Goal: Task Accomplishment & Management: Manage account settings

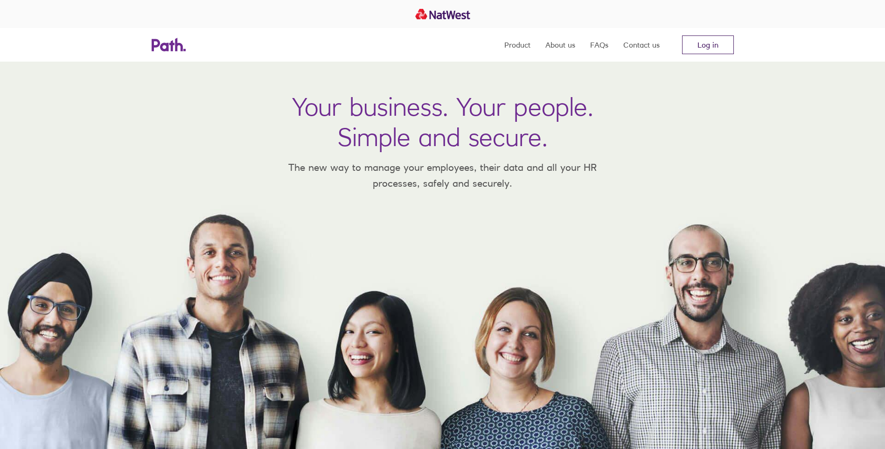
click at [700, 45] on link "Log in" at bounding box center [708, 44] width 52 height 19
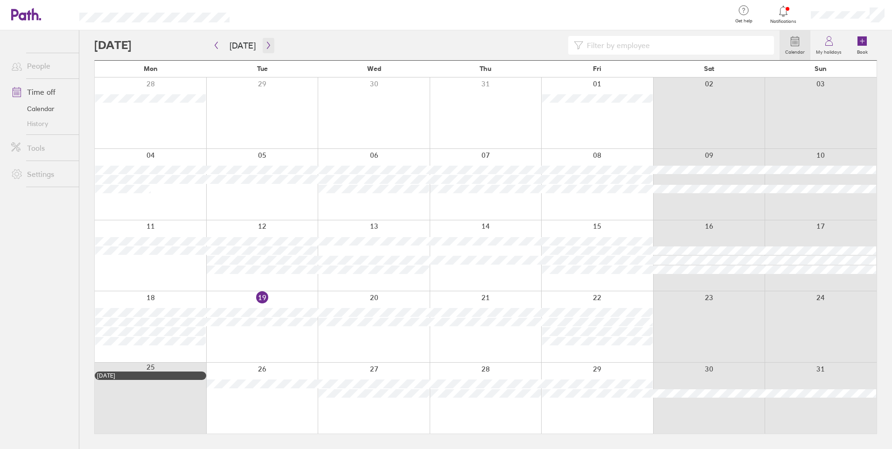
click at [267, 44] on icon "button" at bounding box center [268, 45] width 7 height 7
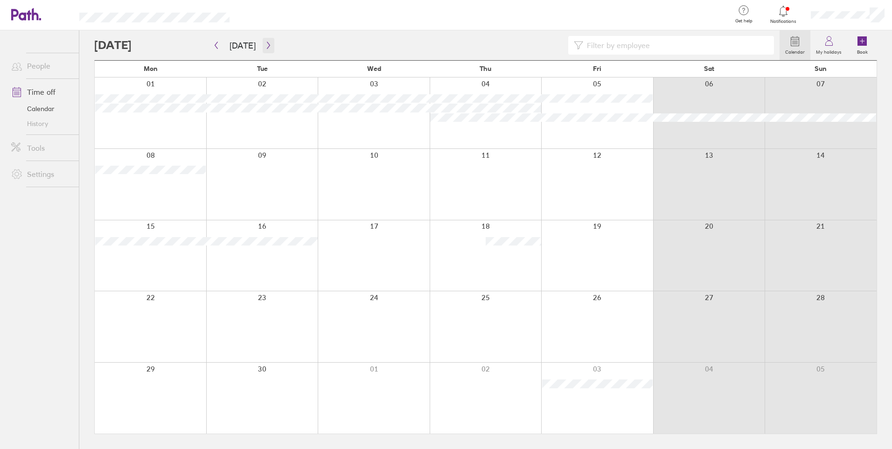
click at [268, 44] on icon "button" at bounding box center [268, 45] width 7 height 7
click at [265, 45] on icon "button" at bounding box center [268, 45] width 7 height 7
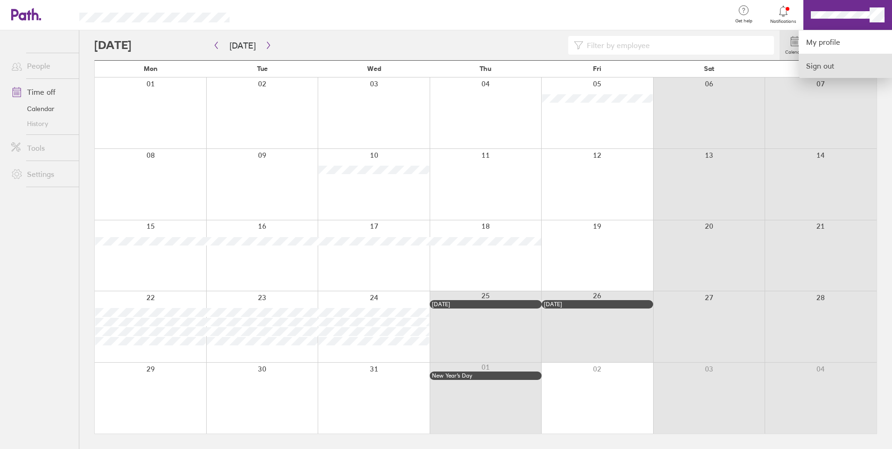
click at [825, 66] on link "Sign out" at bounding box center [844, 65] width 93 height 23
